Goal: Information Seeking & Learning: Learn about a topic

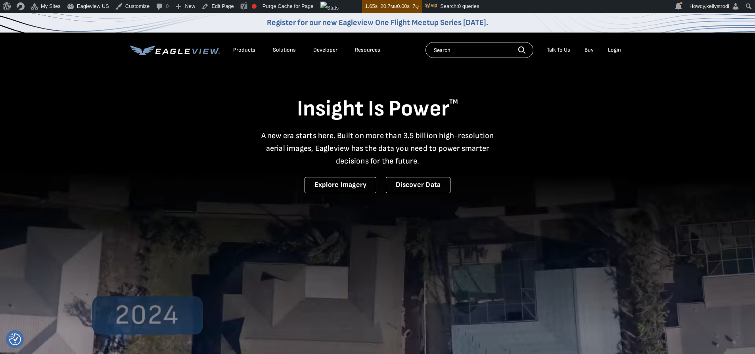
click at [362, 52] on div "Resources" at bounding box center [367, 49] width 25 height 7
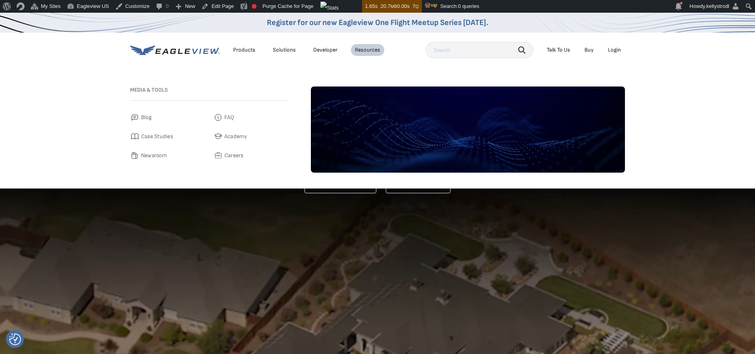
click at [242, 52] on div "Products" at bounding box center [244, 49] width 22 height 7
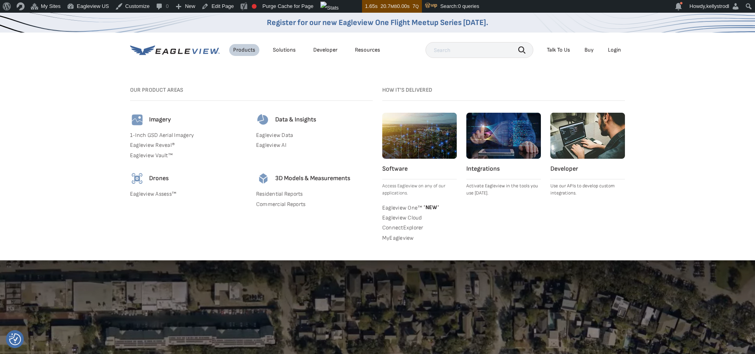
click at [487, 174] on link "Integrations Activate Eagleview in the tools you use today." at bounding box center [503, 155] width 75 height 84
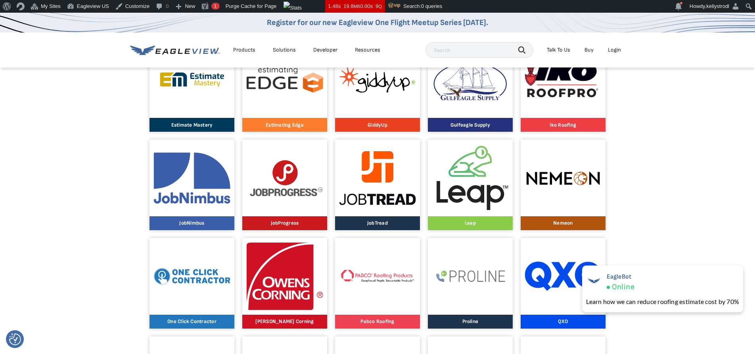
scroll to position [549, 0]
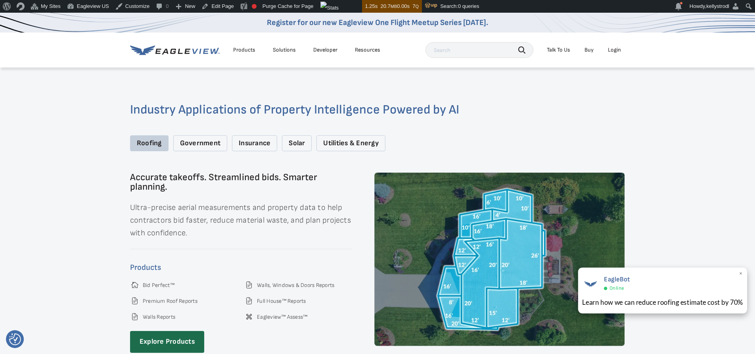
click at [740, 274] on span "×" at bounding box center [741, 274] width 4 height 8
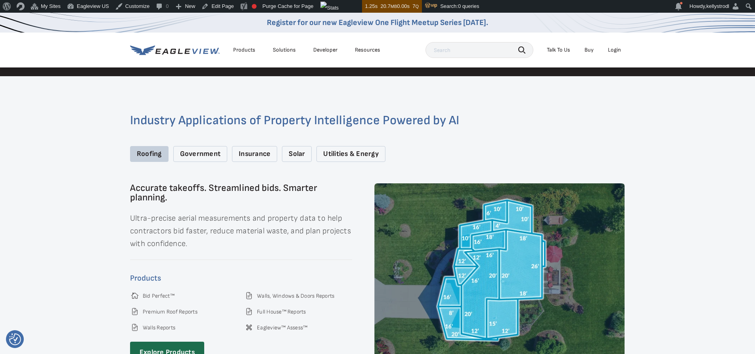
scroll to position [1126, 0]
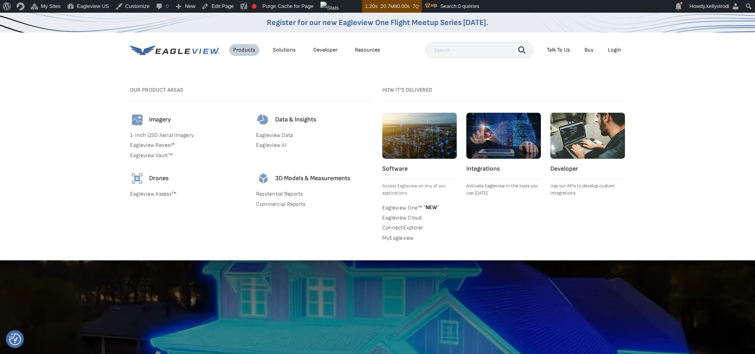
click at [482, 172] on h4 "Integrations" at bounding box center [503, 169] width 75 height 8
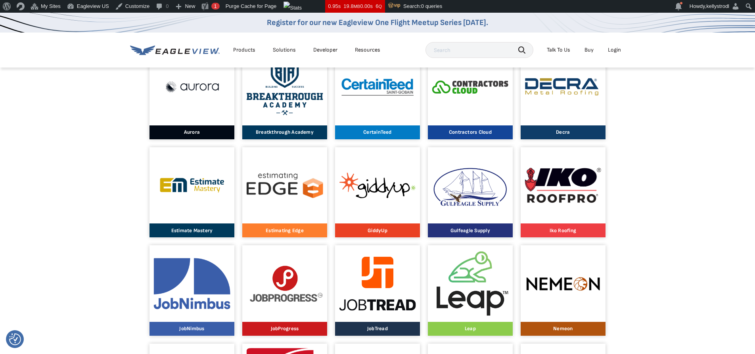
click at [339, 181] on link "GiddyUp" at bounding box center [377, 192] width 85 height 90
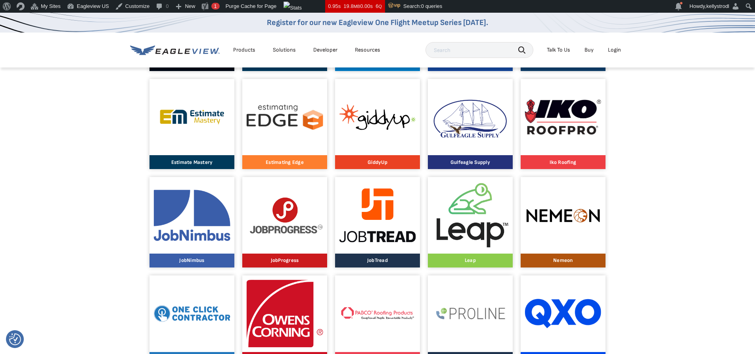
click at [385, 218] on img at bounding box center [377, 215] width 77 height 54
click at [208, 241] on div at bounding box center [192, 215] width 77 height 77
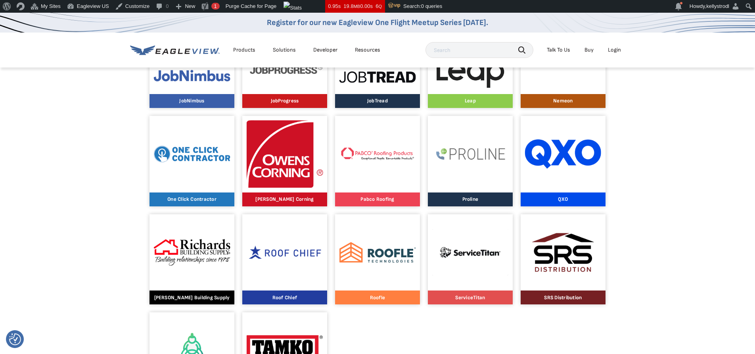
scroll to position [693, 0]
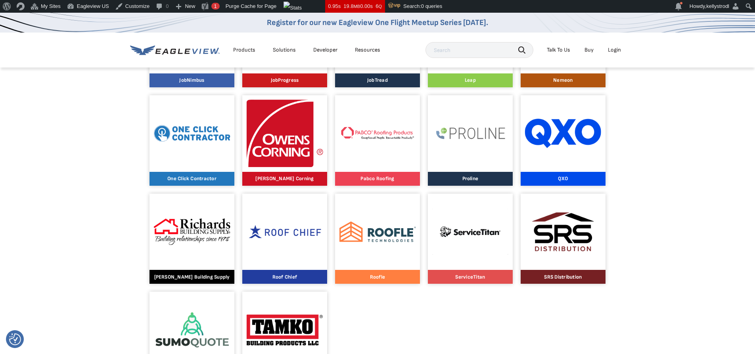
click at [562, 246] on img at bounding box center [563, 231] width 77 height 57
click at [469, 234] on img at bounding box center [470, 231] width 77 height 46
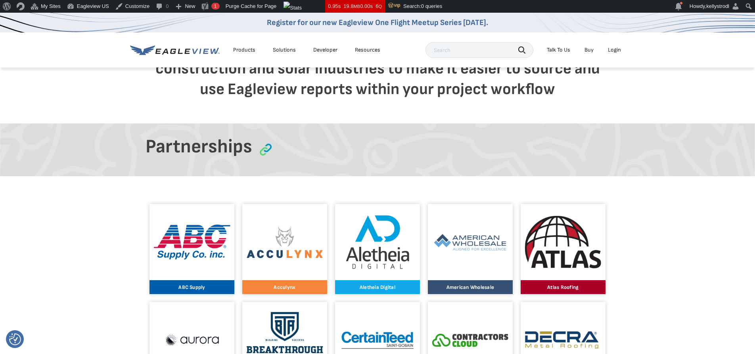
scroll to position [244, 0]
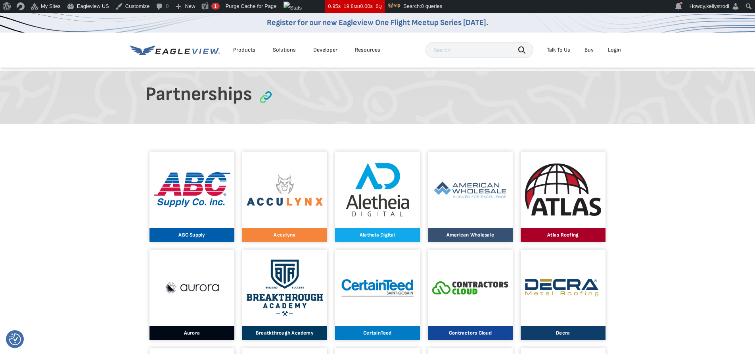
click at [273, 209] on div at bounding box center [285, 189] width 77 height 77
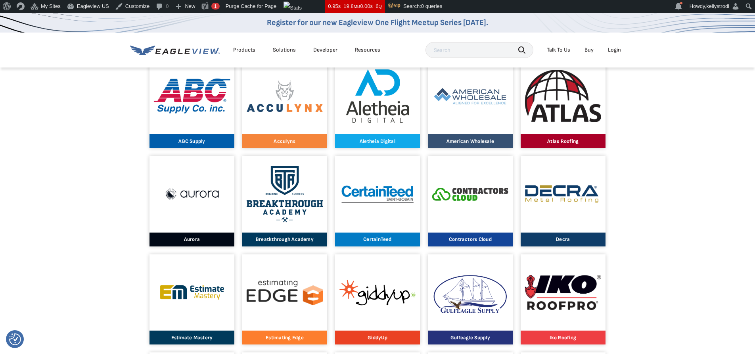
scroll to position [338, 0]
click at [503, 193] on img at bounding box center [470, 193] width 77 height 40
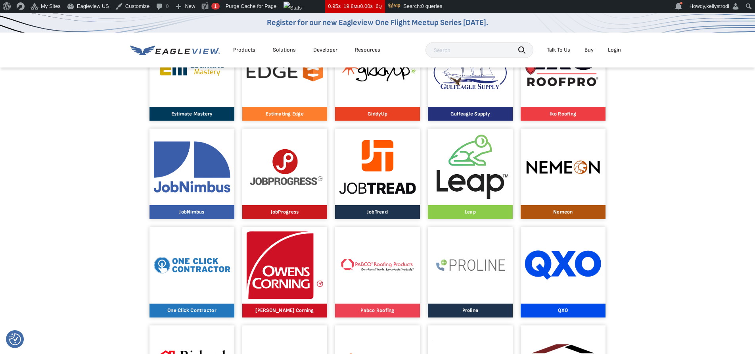
scroll to position [573, 0]
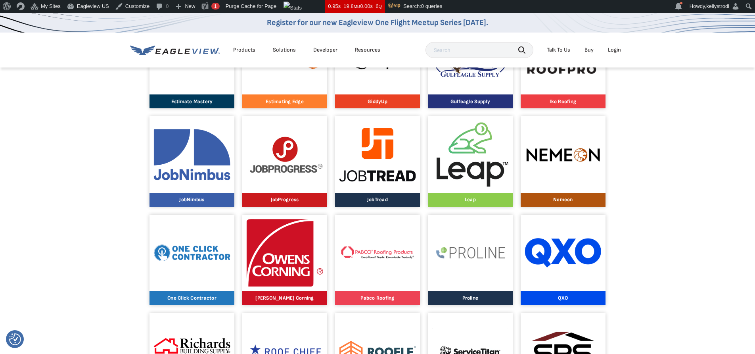
click at [264, 159] on img at bounding box center [285, 155] width 77 height 38
click at [472, 150] on img at bounding box center [470, 154] width 77 height 66
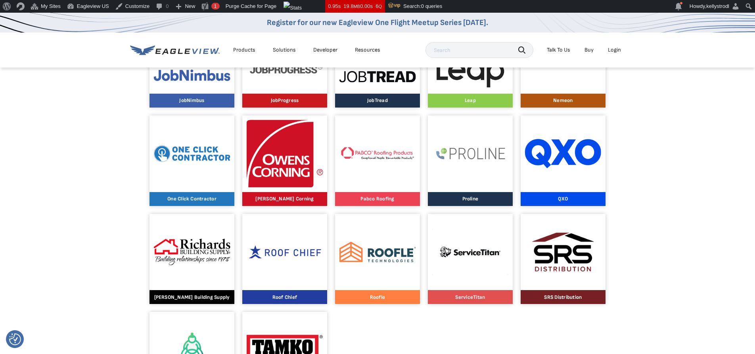
scroll to position [671, 0]
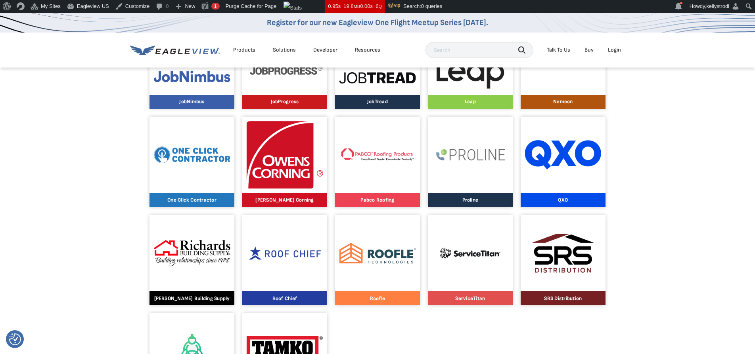
click at [287, 266] on div at bounding box center [285, 253] width 77 height 77
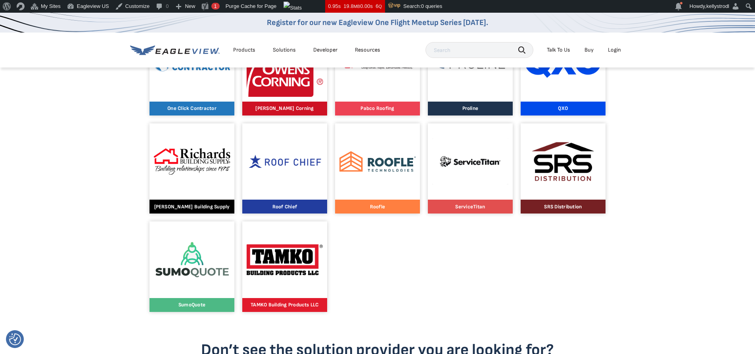
scroll to position [762, 0]
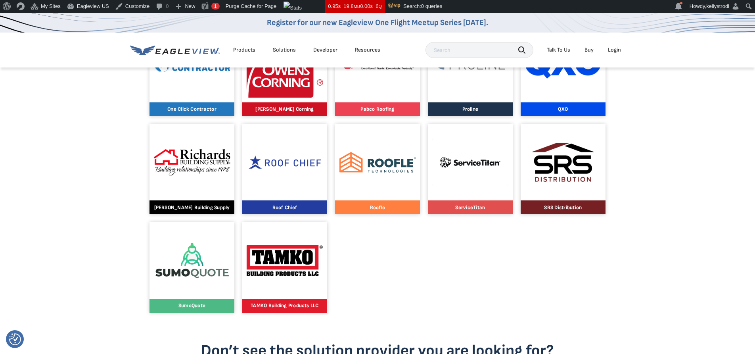
click at [175, 268] on img at bounding box center [192, 260] width 77 height 43
click at [316, 163] on img at bounding box center [285, 161] width 77 height 17
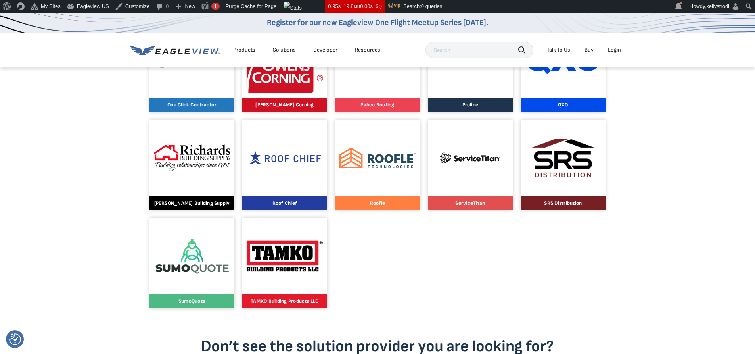
scroll to position [766, 0]
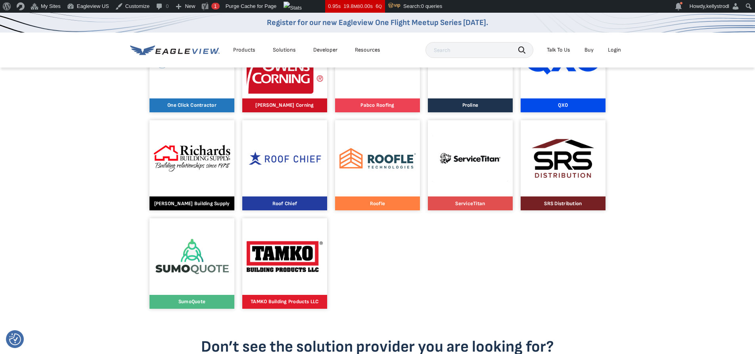
click at [391, 169] on div at bounding box center [377, 158] width 77 height 77
click at [321, 278] on div at bounding box center [285, 256] width 77 height 77
click at [268, 259] on img at bounding box center [285, 256] width 77 height 31
click at [192, 258] on img at bounding box center [192, 256] width 77 height 43
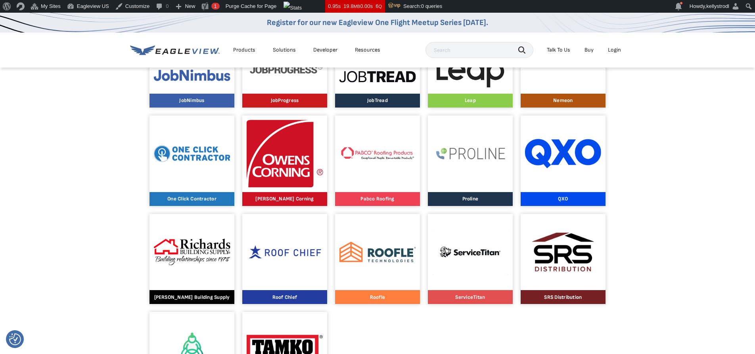
click at [469, 147] on img at bounding box center [470, 153] width 77 height 17
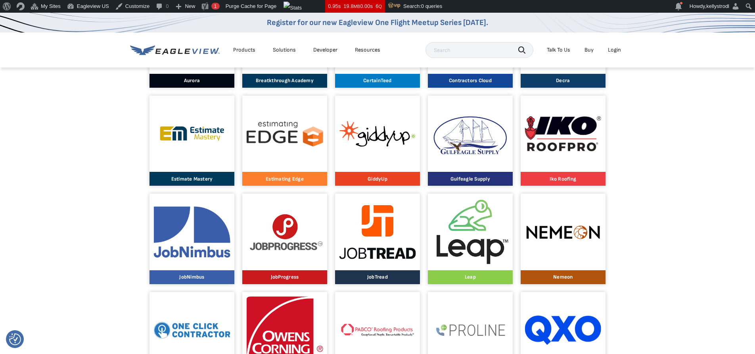
scroll to position [410, 0]
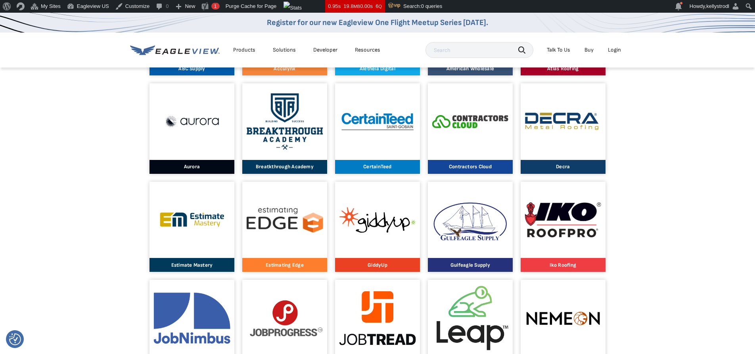
click at [181, 227] on img at bounding box center [192, 219] width 77 height 28
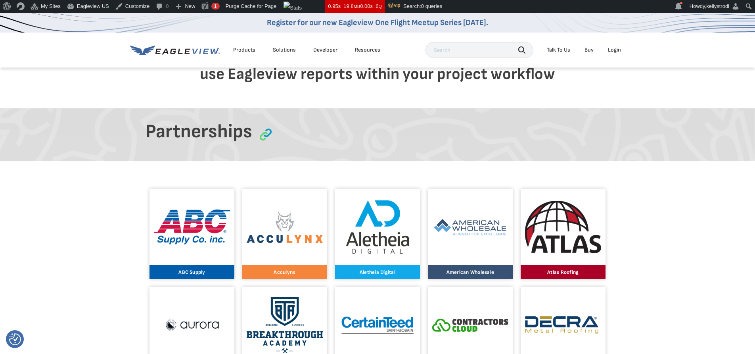
scroll to position [0, 0]
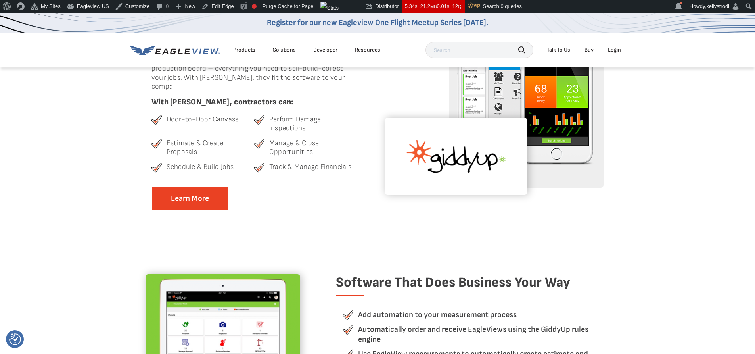
scroll to position [126, 0]
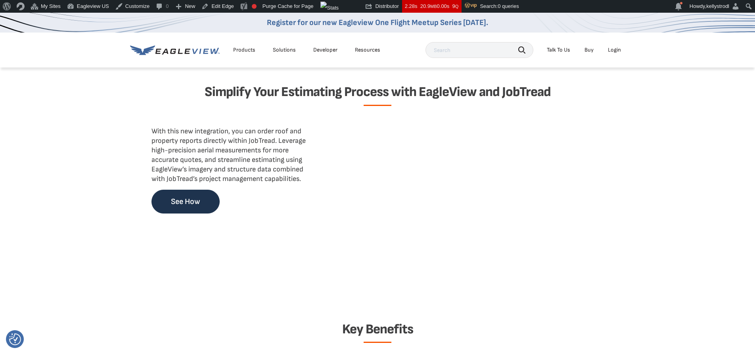
scroll to position [671, 0]
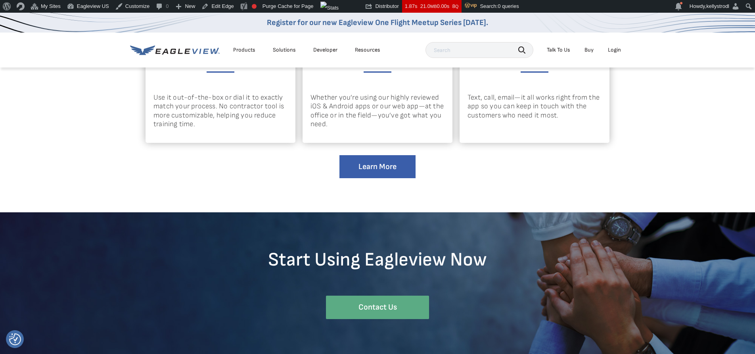
scroll to position [1238, 0]
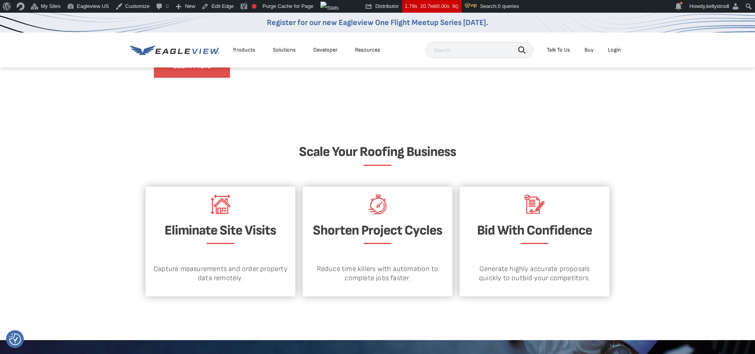
scroll to position [868, 0]
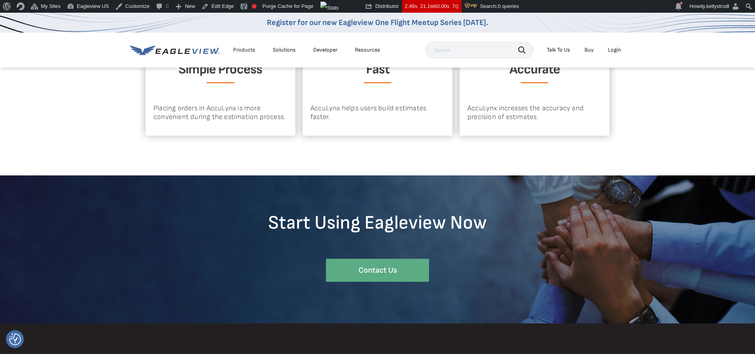
scroll to position [1279, 0]
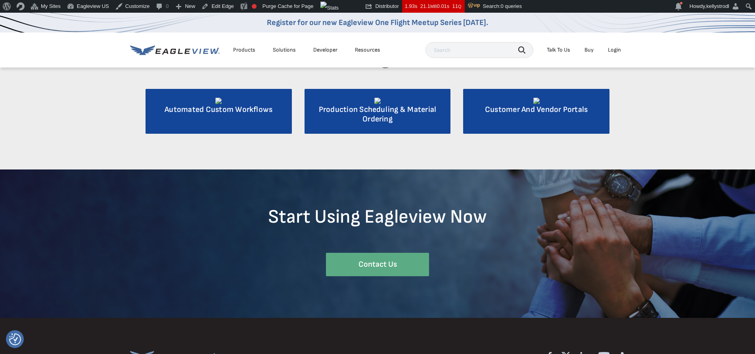
scroll to position [1019, 0]
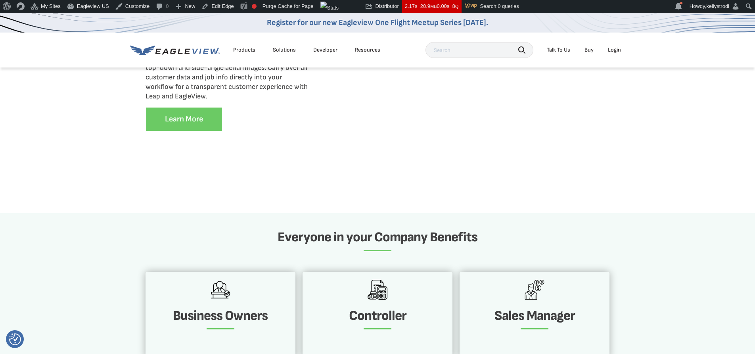
scroll to position [982, 0]
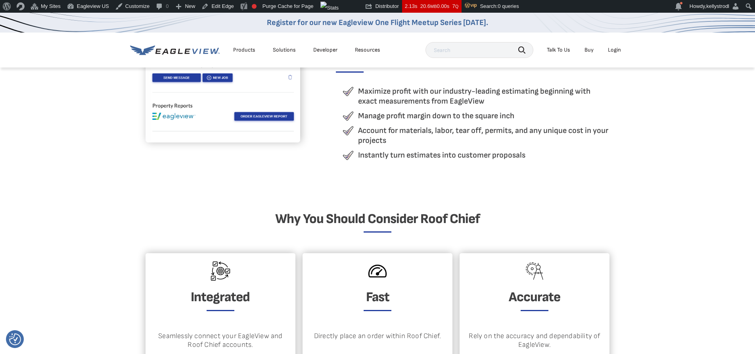
scroll to position [431, 0]
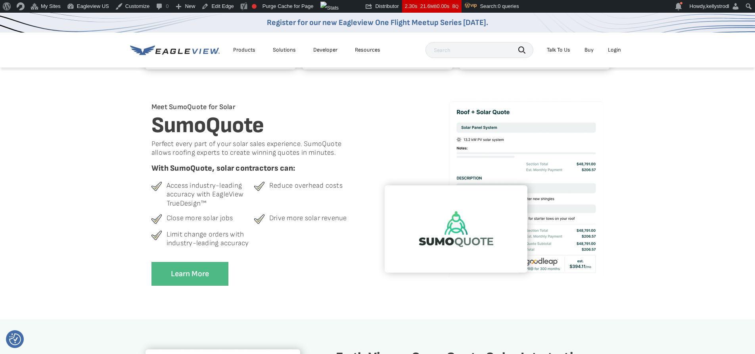
scroll to position [1057, 0]
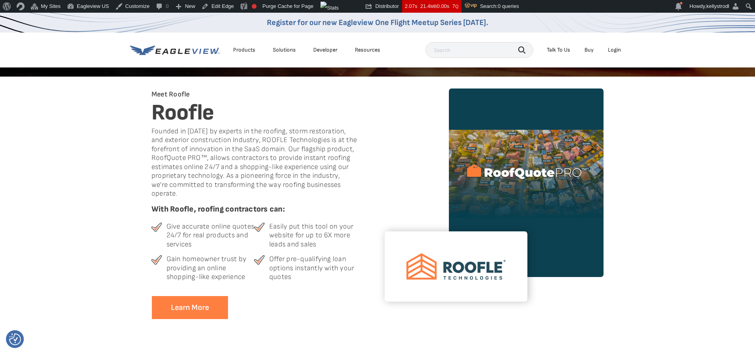
scroll to position [130, 0]
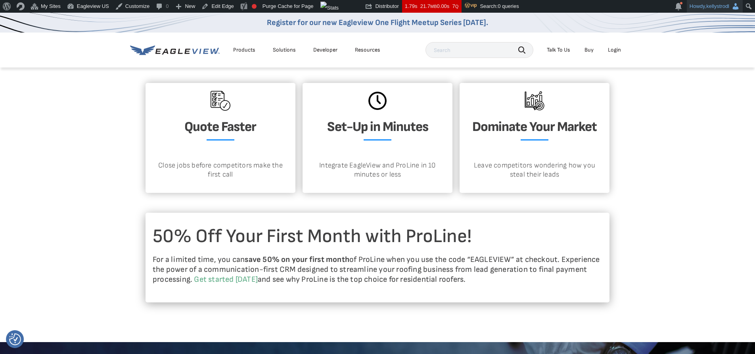
scroll to position [1575, 0]
